Goal: Check status: Check status

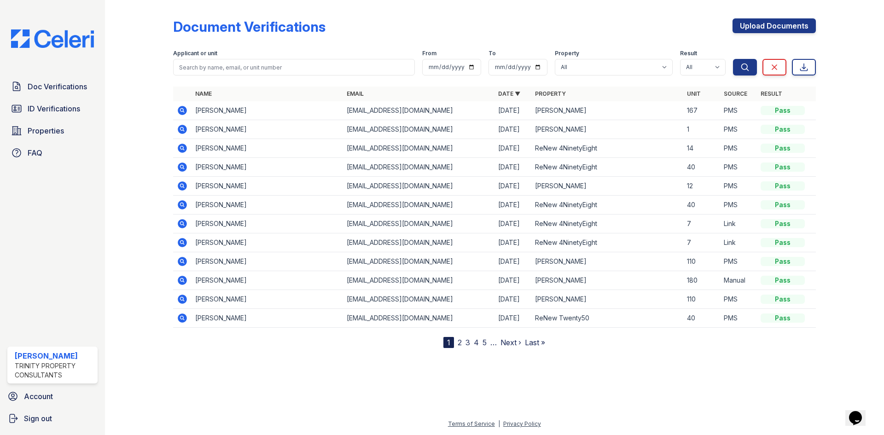
click at [182, 127] on icon at bounding box center [182, 129] width 11 height 11
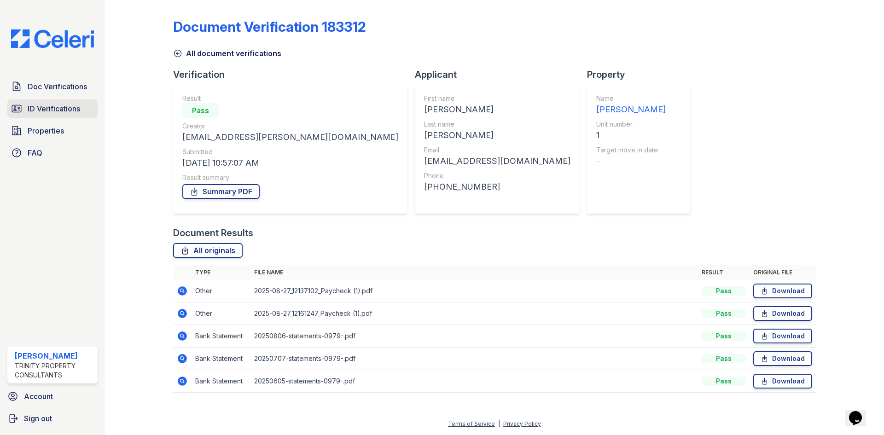
click at [62, 109] on span "ID Verifications" at bounding box center [54, 108] width 52 height 11
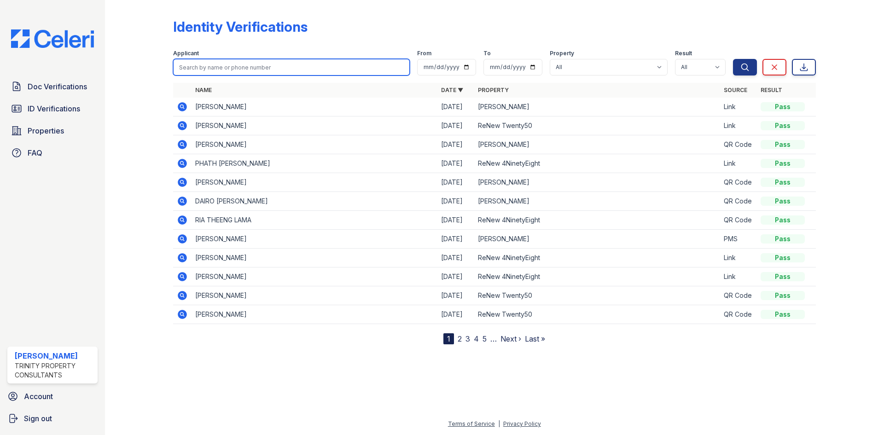
click at [248, 59] on input "search" at bounding box center [291, 67] width 237 height 17
click at [250, 66] on input "search" at bounding box center [291, 67] width 237 height 17
type input "charise"
click at [733, 59] on button "Search" at bounding box center [745, 67] width 24 height 17
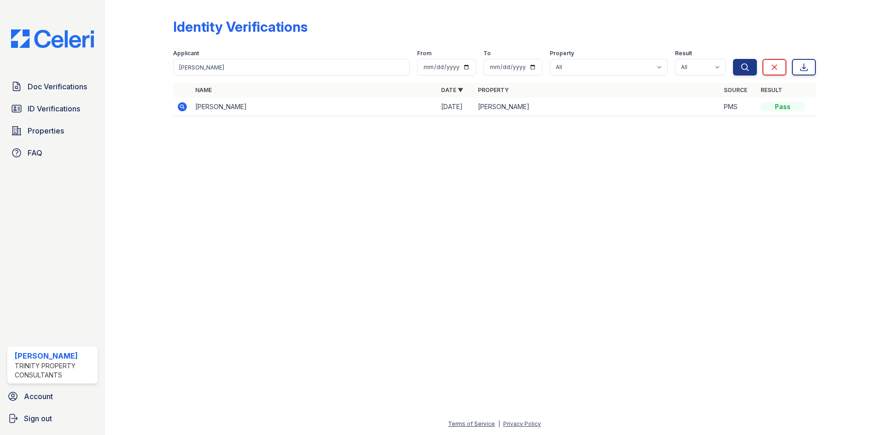
click at [182, 104] on icon at bounding box center [182, 106] width 11 height 11
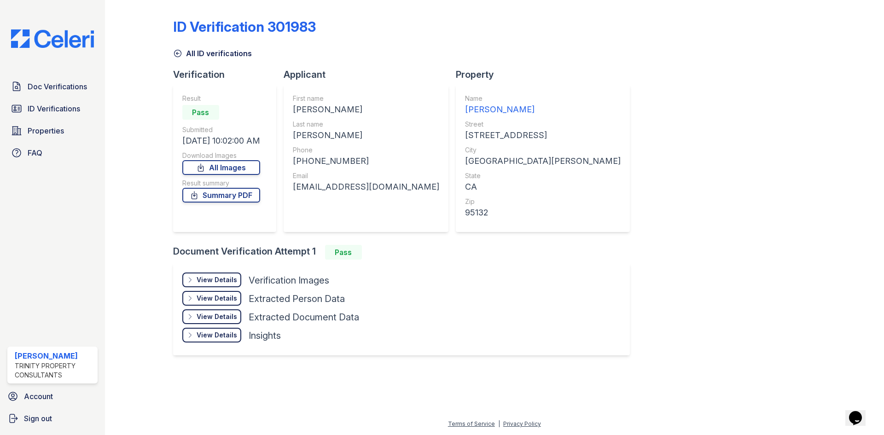
click at [235, 273] on div "View Details Details" at bounding box center [211, 279] width 59 height 15
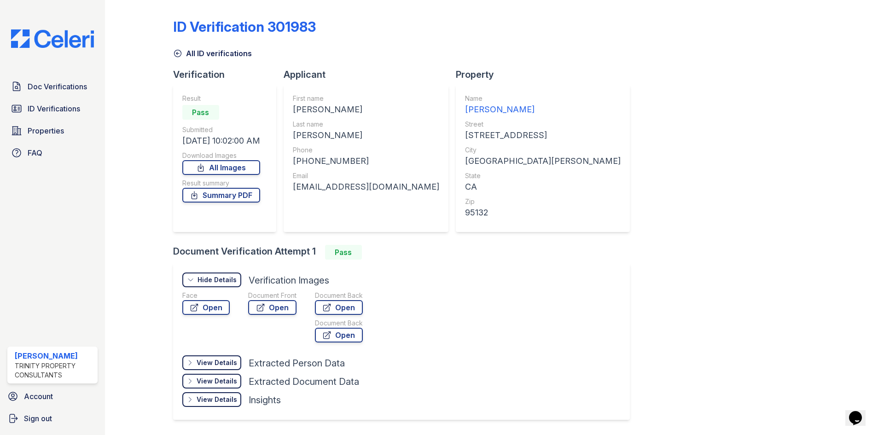
click at [236, 281] on div "Hide Details Details" at bounding box center [211, 279] width 59 height 15
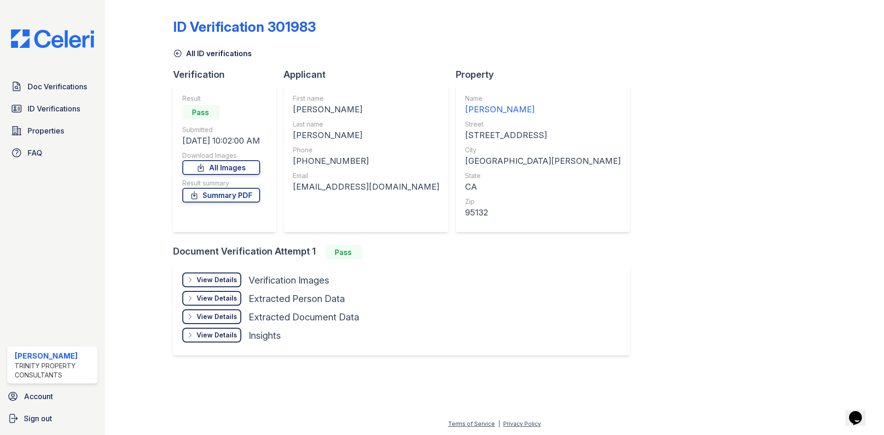
click at [224, 269] on div "View Details Details Hide Details Details Verification Images Face Open Documen…" at bounding box center [401, 309] width 456 height 92
click at [228, 276] on div "View Details" at bounding box center [216, 279] width 40 height 9
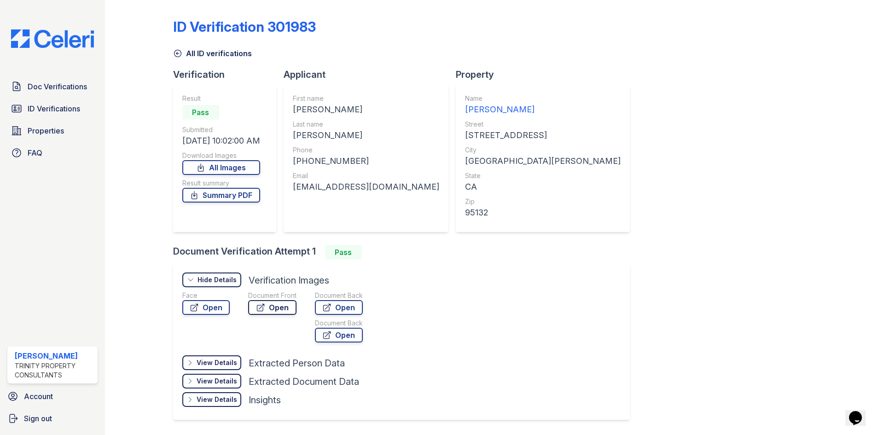
click at [277, 302] on link "Open" at bounding box center [272, 307] width 48 height 15
click at [43, 86] on span "Doc Verifications" at bounding box center [57, 86] width 59 height 11
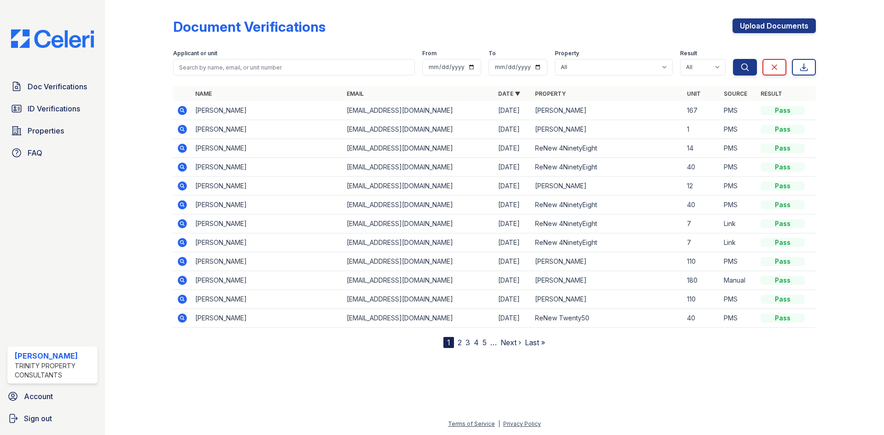
click at [180, 124] on icon at bounding box center [182, 129] width 11 height 11
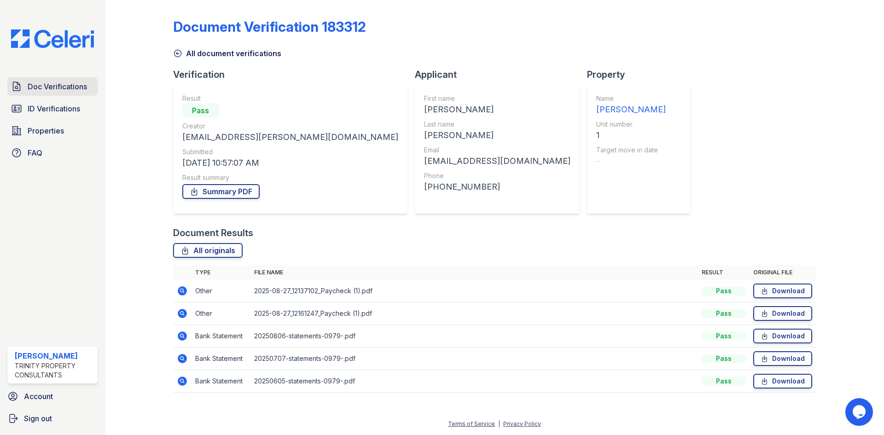
click at [55, 85] on span "Doc Verifications" at bounding box center [57, 86] width 59 height 11
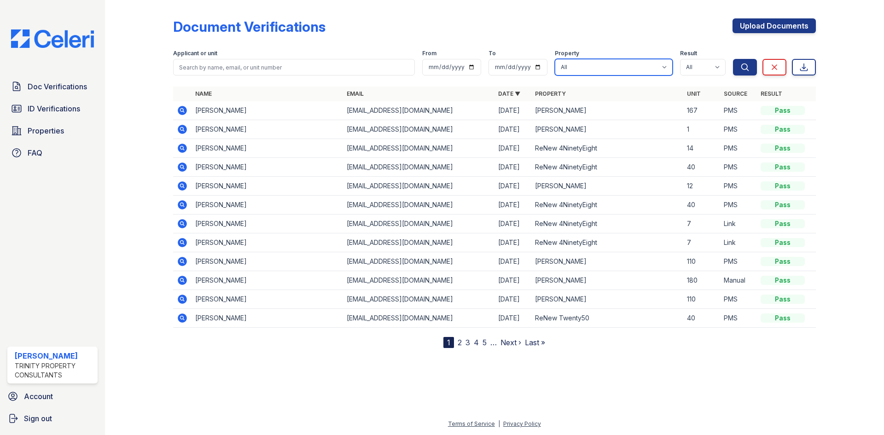
click at [618, 69] on select "All ReNew 4NinetyEight ReNew Berryessa ReNew Twenty50" at bounding box center [613, 67] width 118 height 17
select select "83"
click at [554, 59] on select "All ReNew 4NinetyEight ReNew Berryessa ReNew Twenty50" at bounding box center [613, 67] width 118 height 17
click at [187, 149] on icon at bounding box center [182, 148] width 11 height 11
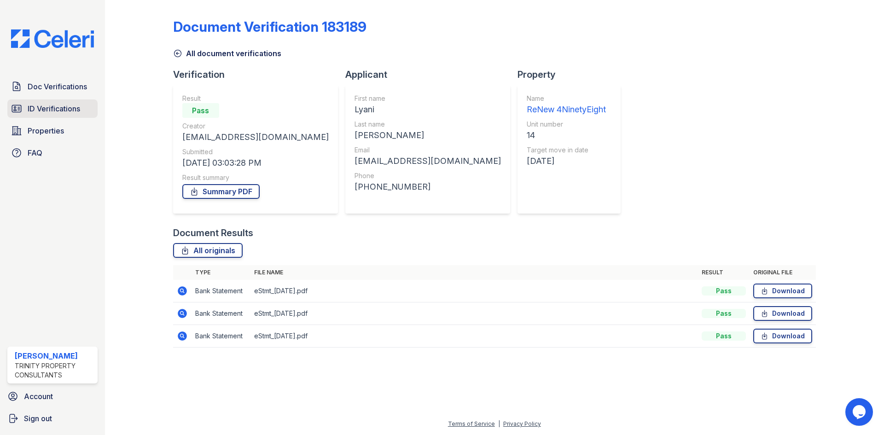
click at [57, 107] on span "ID Verifications" at bounding box center [54, 108] width 52 height 11
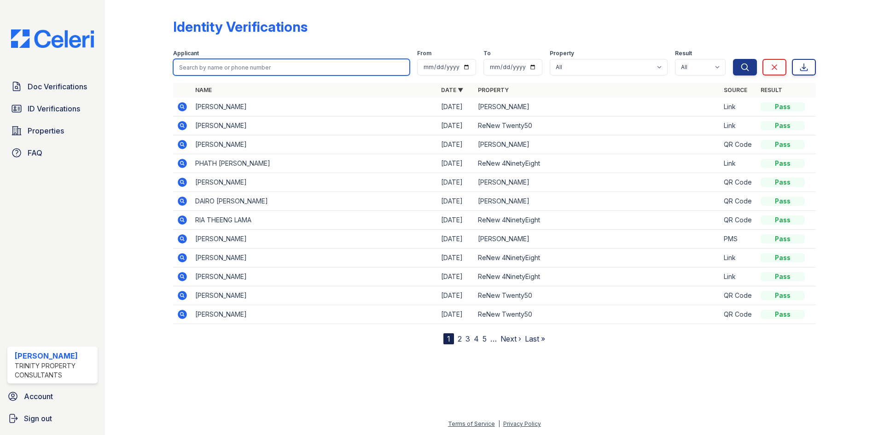
click at [237, 66] on input "search" at bounding box center [291, 67] width 237 height 17
type input "lyani"
click at [733, 59] on button "Search" at bounding box center [745, 67] width 24 height 17
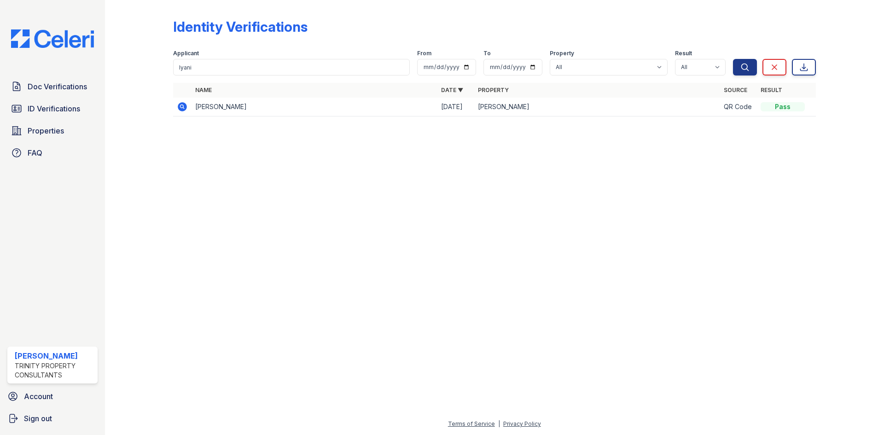
click at [180, 102] on icon at bounding box center [182, 106] width 11 height 11
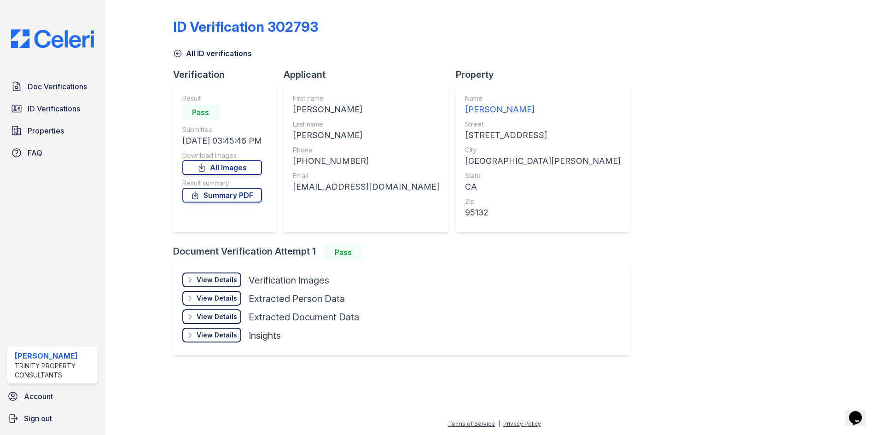
click at [226, 278] on div "View Details" at bounding box center [216, 279] width 40 height 9
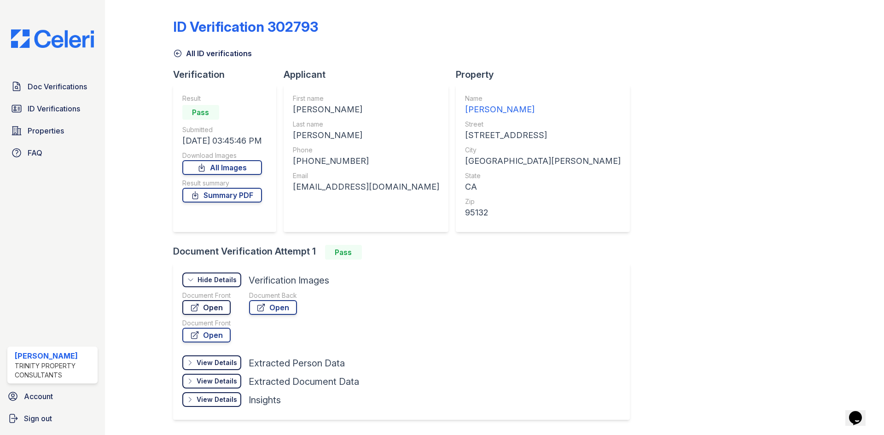
click at [216, 309] on link "Open" at bounding box center [206, 307] width 48 height 15
click at [35, 78] on link "Doc Verifications" at bounding box center [52, 86] width 90 height 18
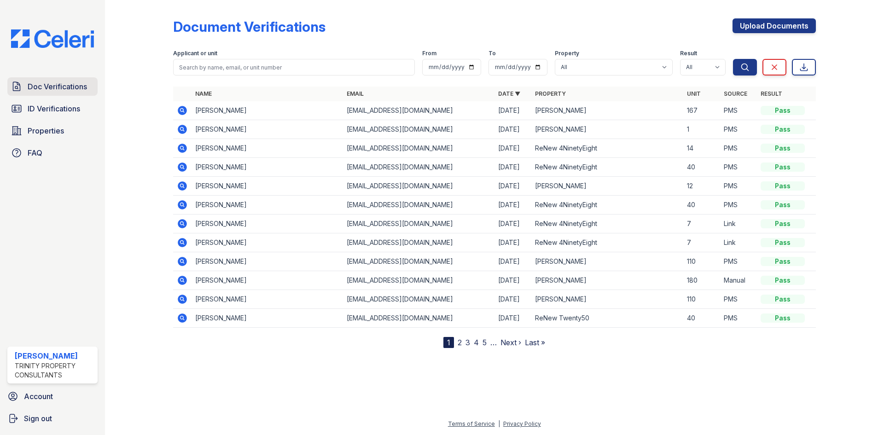
click at [52, 94] on link "Doc Verifications" at bounding box center [52, 86] width 90 height 18
click at [174, 154] on td at bounding box center [182, 148] width 18 height 19
click at [182, 152] on icon at bounding box center [182, 148] width 9 height 9
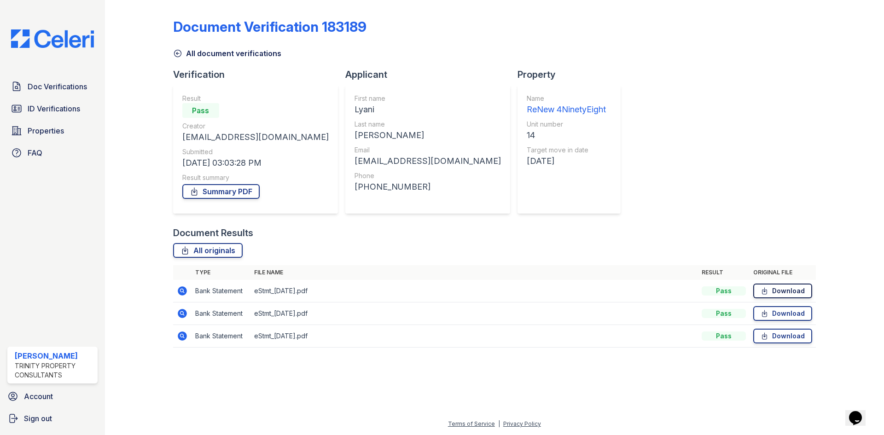
click at [797, 290] on link "Download" at bounding box center [782, 290] width 59 height 15
click at [52, 93] on link "Doc Verifications" at bounding box center [52, 86] width 90 height 18
